Goal: Task Accomplishment & Management: Manage account settings

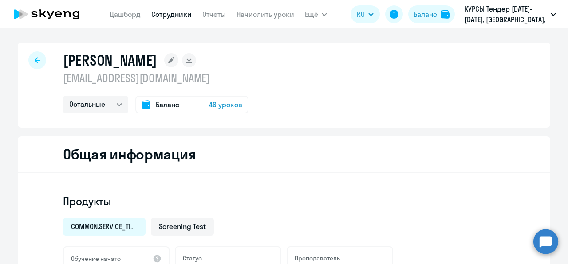
select select "others"
click at [178, 23] on app-header "[PERSON_NAME] Отчеты Начислить уроки Ещё Дашборд Сотрудники Отчеты Начислить ур…" at bounding box center [284, 14] width 568 height 28
click at [177, 16] on link "Сотрудники" at bounding box center [171, 14] width 40 height 9
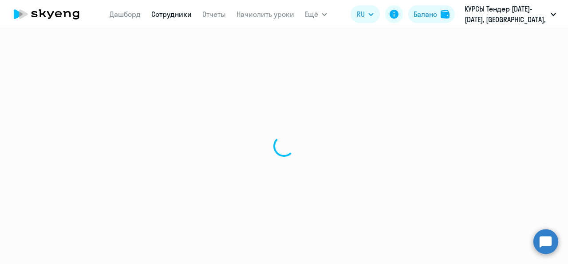
select select "30"
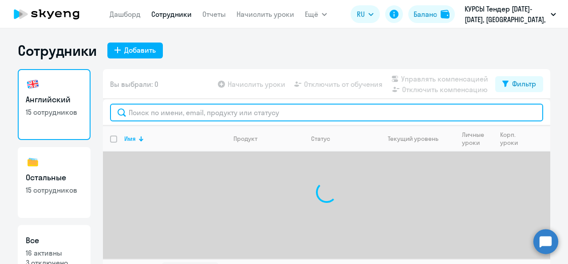
click at [151, 114] on input "text" at bounding box center [326, 113] width 433 height 18
paste input "i-fomchenkov"
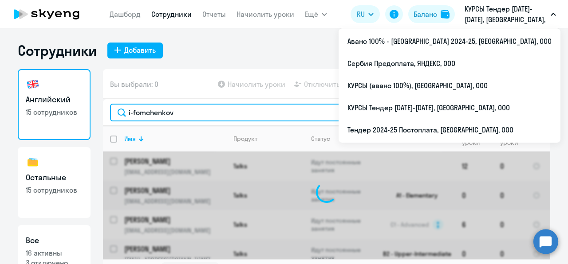
type input "i-fomchenkov"
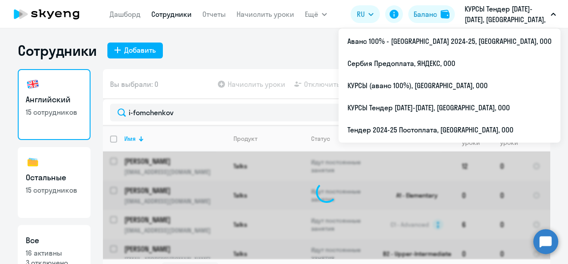
click at [502, 24] on p "КУРСЫ Тендер [DATE]-[DATE], [GEOGRAPHIC_DATA], ООО" at bounding box center [505, 14] width 83 height 21
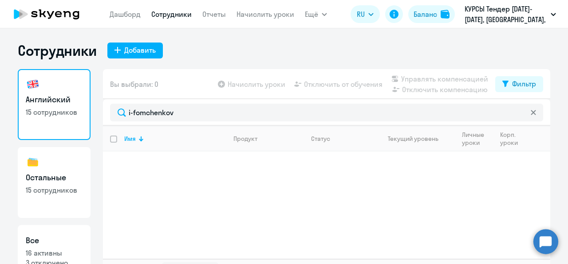
click at [502, 24] on p "КУРСЫ Тендер [DATE]-[DATE], [GEOGRAPHIC_DATA], ООО" at bounding box center [505, 14] width 83 height 21
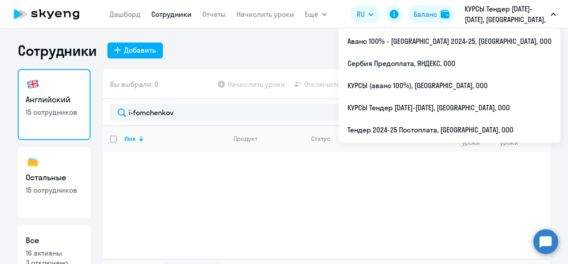
click at [517, 14] on p "КУРСЫ Тендер [DATE]-[DATE], [GEOGRAPHIC_DATA], ООО" at bounding box center [505, 14] width 83 height 21
click at [502, 12] on p "КУРСЫ Тендер [DATE]-[DATE], [GEOGRAPHIC_DATA], ООО" at bounding box center [505, 14] width 83 height 21
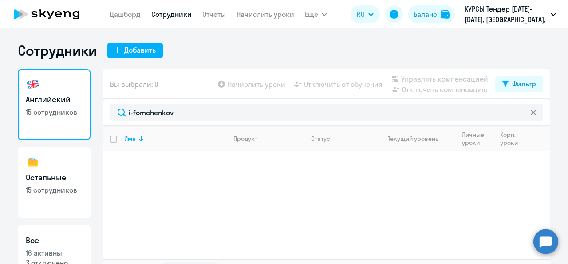
click at [500, 18] on p "КУРСЫ Тендер [DATE]-[DATE], [GEOGRAPHIC_DATA], ООО" at bounding box center [505, 14] width 83 height 21
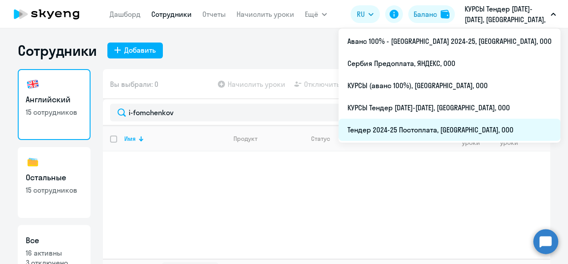
click at [460, 124] on li "Тендер 2024-25 Постоплата, [GEOGRAPHIC_DATA], ООО" at bounding box center [449, 130] width 222 height 22
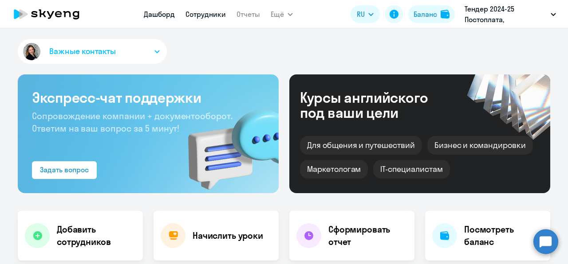
click at [211, 17] on link "Сотрудники" at bounding box center [205, 14] width 40 height 9
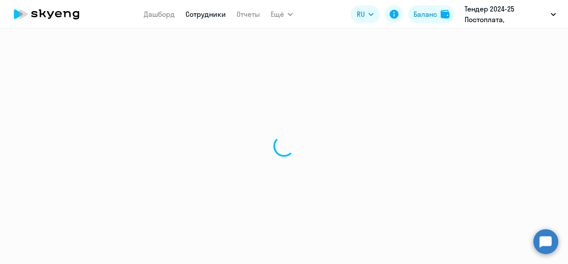
select select "30"
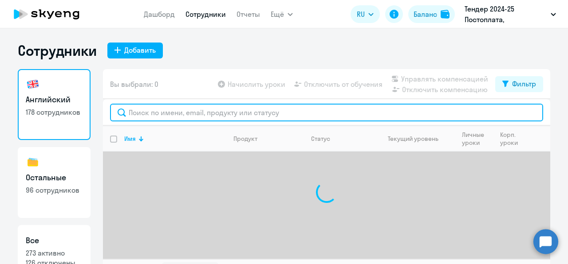
click at [154, 114] on input "text" at bounding box center [326, 113] width 433 height 18
paste input "[EMAIL_ADDRESS][DOMAIN_NAME]"
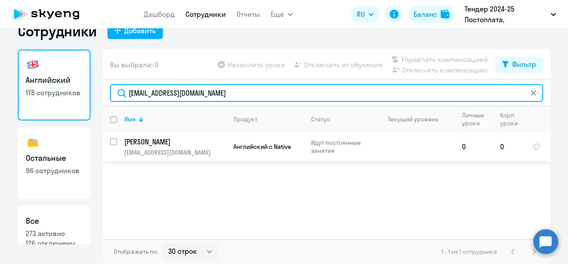
type input "[EMAIL_ADDRESS][DOMAIN_NAME]"
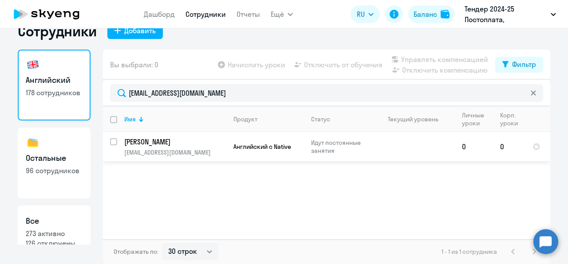
click at [267, 139] on td "Английский с Native" at bounding box center [265, 146] width 78 height 29
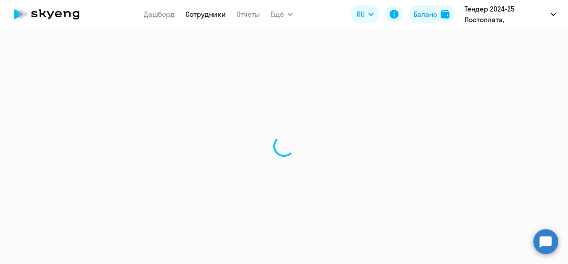
select select "english"
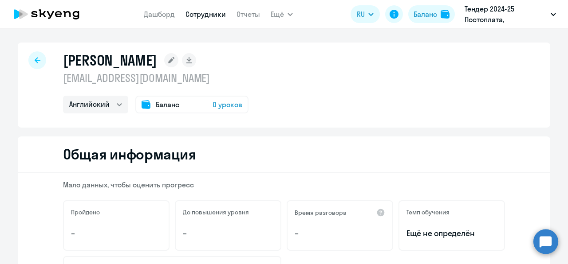
scroll to position [59, 0]
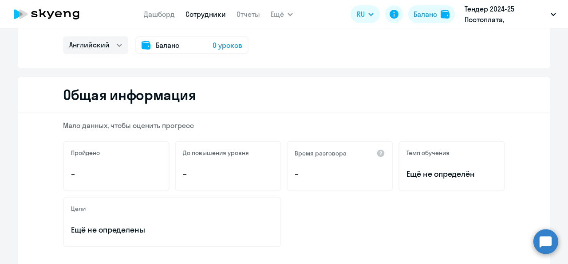
click at [227, 39] on div "Баланс 0 уроков" at bounding box center [191, 45] width 113 height 18
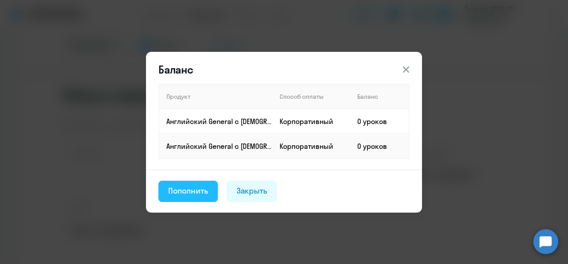
click at [188, 193] on div "Пополнить" at bounding box center [188, 191] width 40 height 12
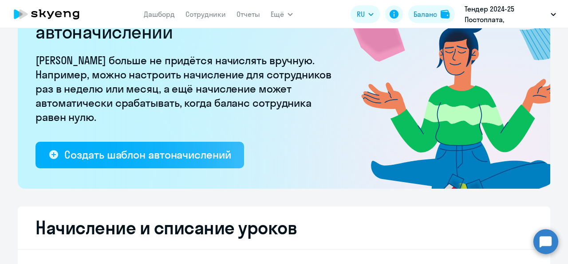
select select "10"
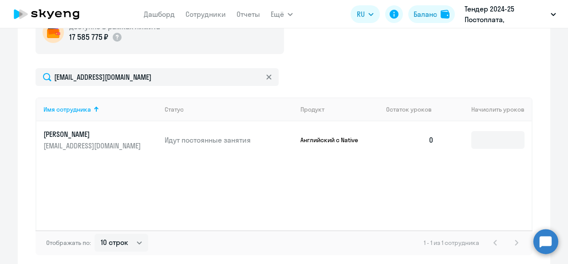
scroll to position [347, 0]
click at [477, 142] on input at bounding box center [497, 140] width 53 height 18
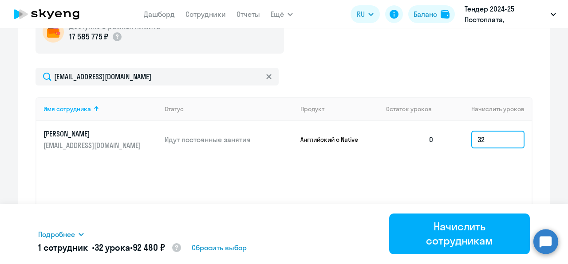
type input "32"
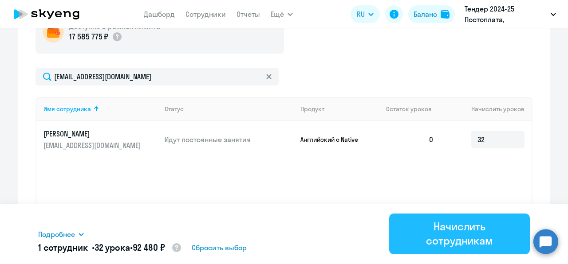
click at [451, 240] on div "Начислить сотрудникам" at bounding box center [459, 234] width 116 height 28
